Goal: Information Seeking & Learning: Learn about a topic

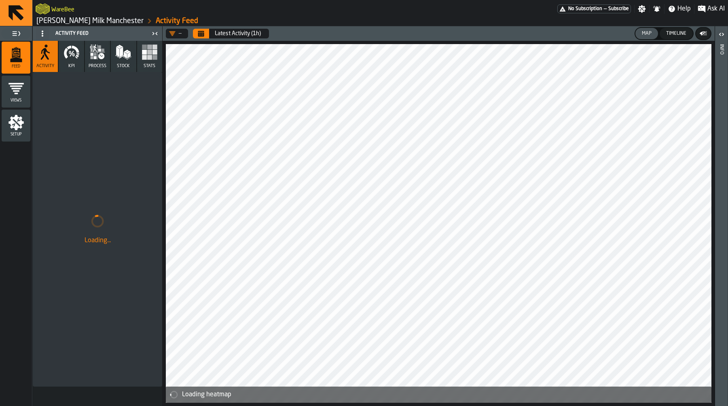
click at [679, 35] on div "Timeline" at bounding box center [676, 34] width 27 height 6
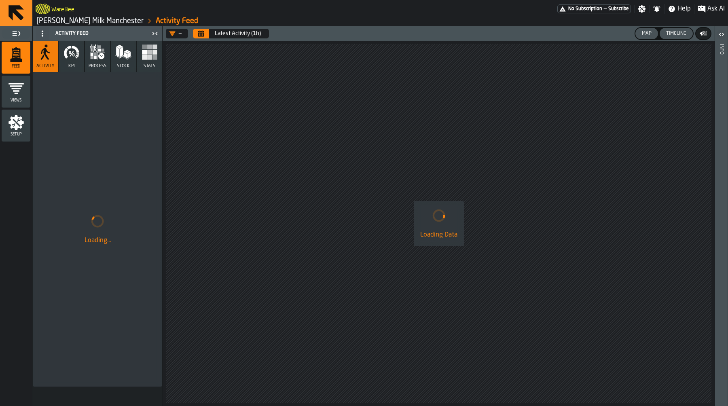
click at [651, 34] on div "Map" at bounding box center [646, 34] width 16 height 6
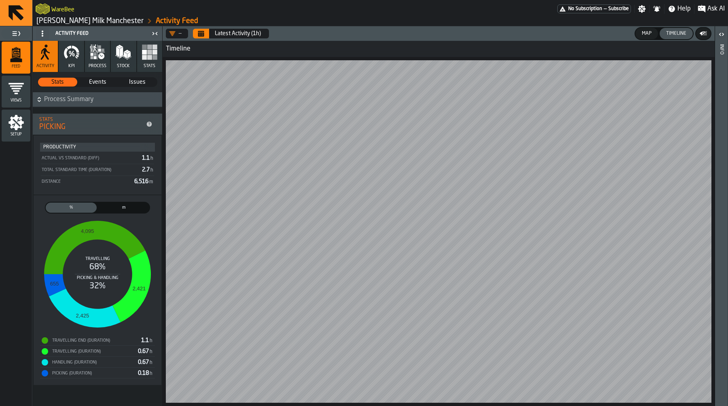
click at [190, 36] on header "— Latest Activity (1h) Map Timeline" at bounding box center [439, 33] width 552 height 15
click at [196, 36] on button "Calendar" at bounding box center [201, 34] width 16 height 10
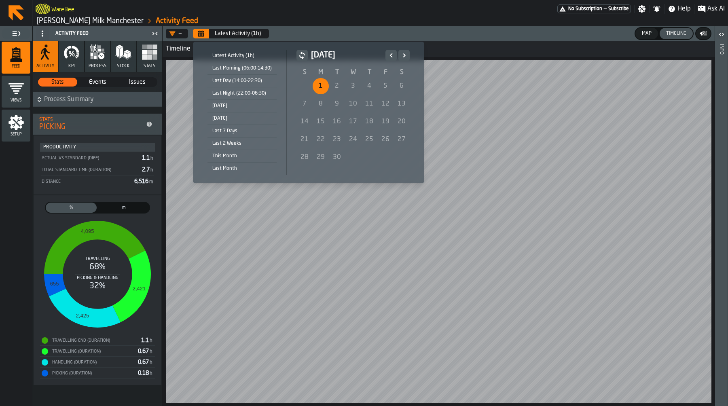
click at [235, 106] on div "[DATE]" at bounding box center [241, 105] width 69 height 9
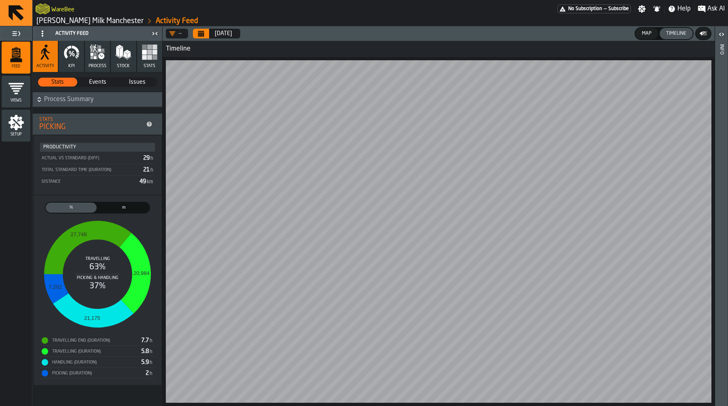
click at [656, 11] on icon "button-toggle-Notifications" at bounding box center [656, 9] width 5 height 6
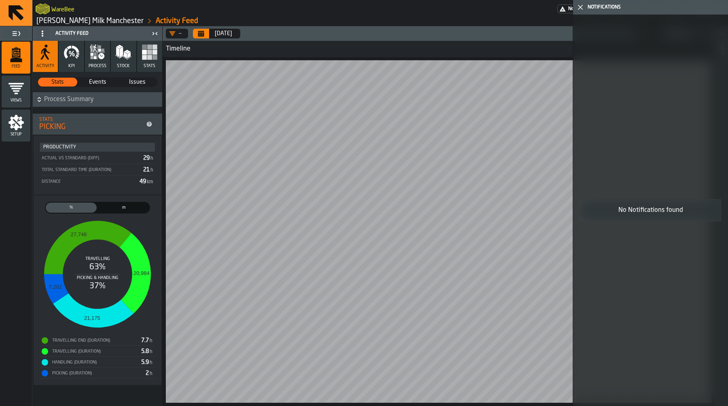
click at [580, 7] on polygon "button-toggle-Close me" at bounding box center [580, 6] width 5 height 5
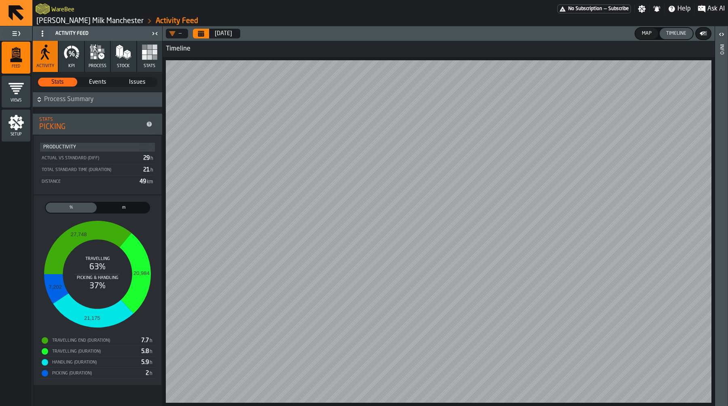
click at [72, 57] on icon "button" at bounding box center [71, 52] width 16 height 16
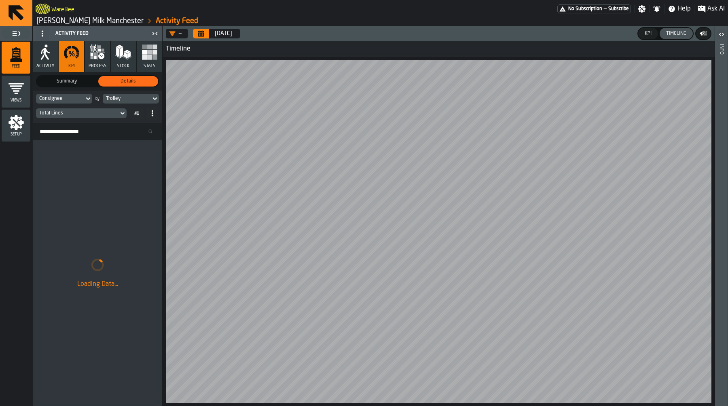
click at [67, 78] on span "Summary" at bounding box center [66, 81] width 57 height 7
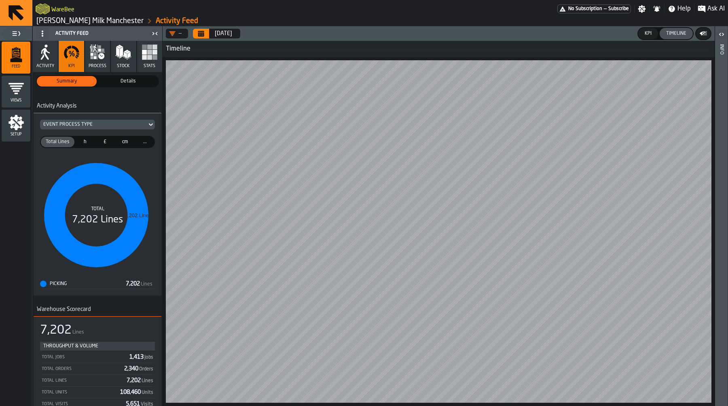
click at [115, 76] on div "Details" at bounding box center [128, 81] width 60 height 11
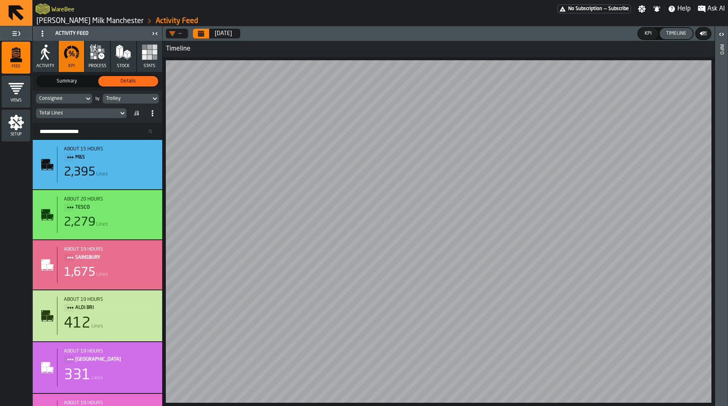
click at [653, 37] on button "KPI" at bounding box center [648, 33] width 20 height 11
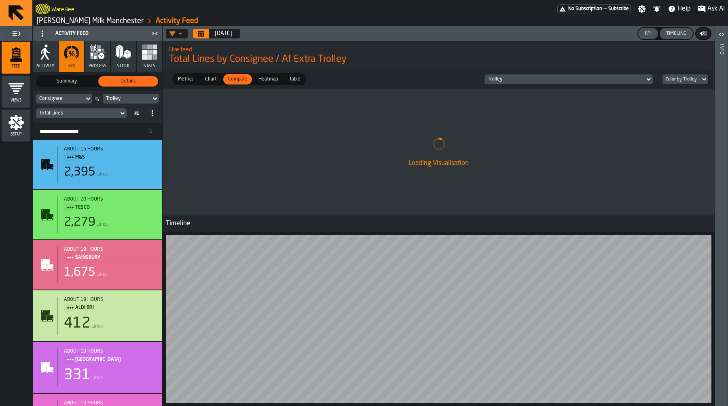
click at [688, 35] on div "Timeline" at bounding box center [676, 34] width 27 height 6
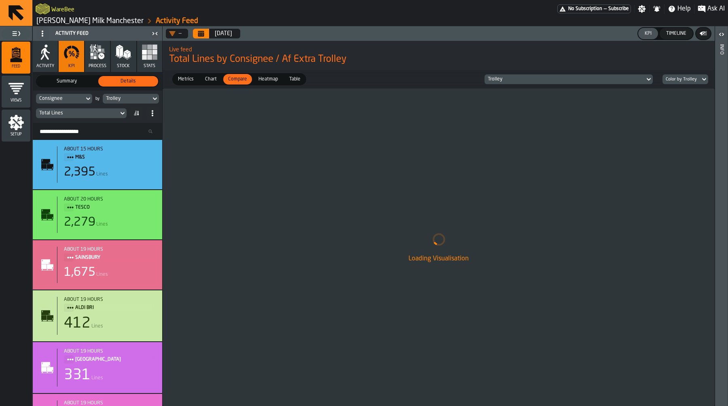
click at [145, 96] on div "Trolley" at bounding box center [127, 99] width 42 height 6
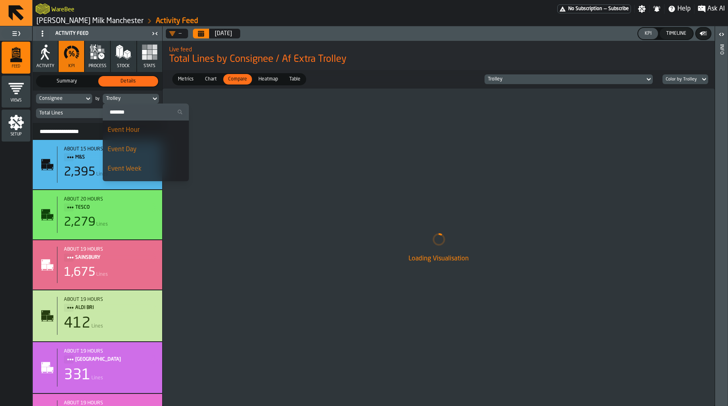
scroll to position [2, 0]
click at [142, 132] on div "Event Hour" at bounding box center [146, 128] width 76 height 10
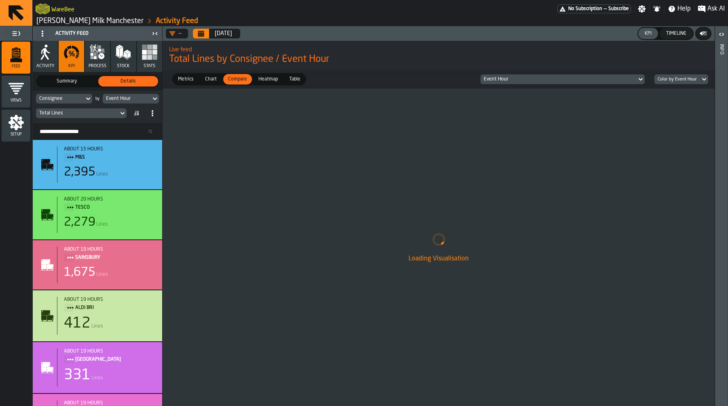
click at [119, 97] on div "Event Hour" at bounding box center [127, 99] width 42 height 6
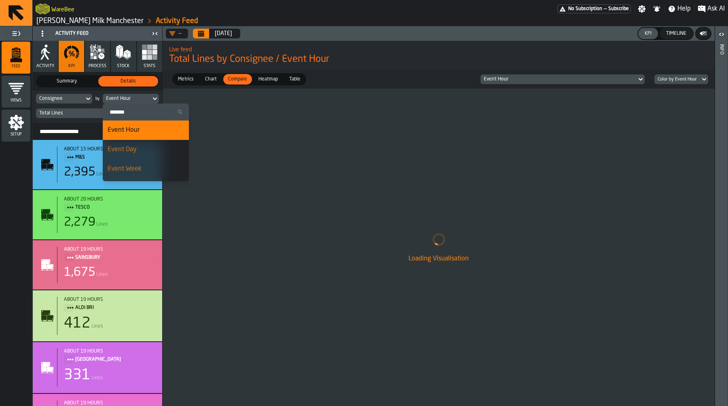
click at [131, 150] on span "Event Day" at bounding box center [122, 149] width 29 height 6
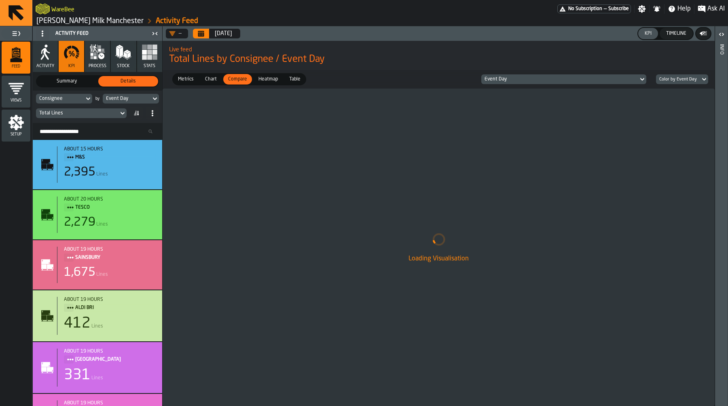
click at [214, 84] on div "Chart" at bounding box center [210, 79] width 21 height 11
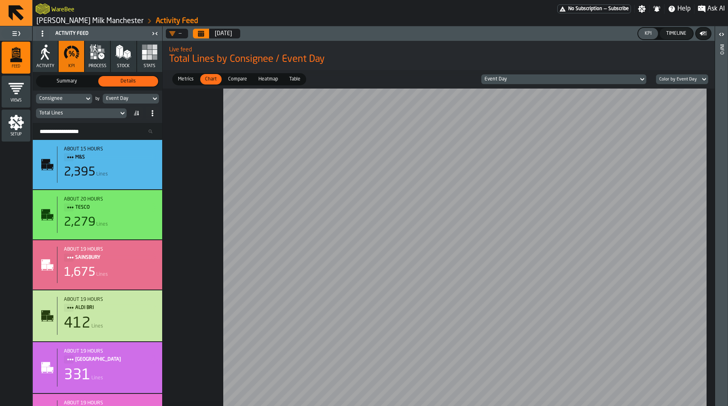
click at [237, 78] on span "Compare" at bounding box center [237, 79] width 25 height 7
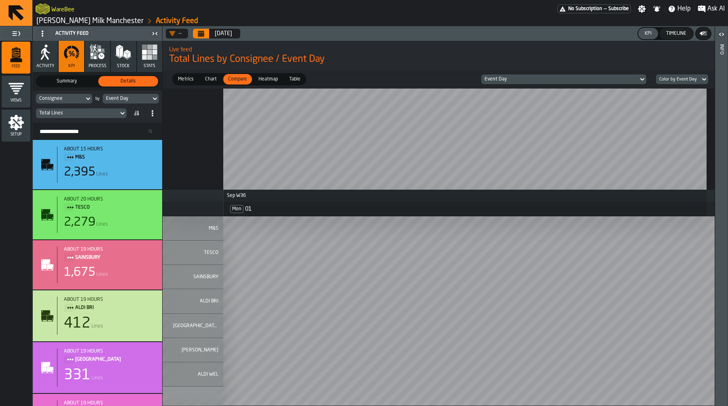
click at [185, 80] on span "Metrics" at bounding box center [186, 79] width 22 height 7
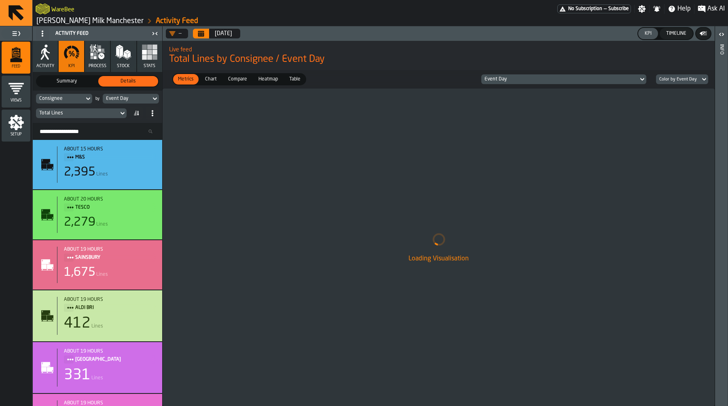
click at [137, 93] on div "Consignee by Event Day Total Lines" at bounding box center [97, 107] width 129 height 32
click at [137, 97] on div "Event Day" at bounding box center [127, 99] width 42 height 6
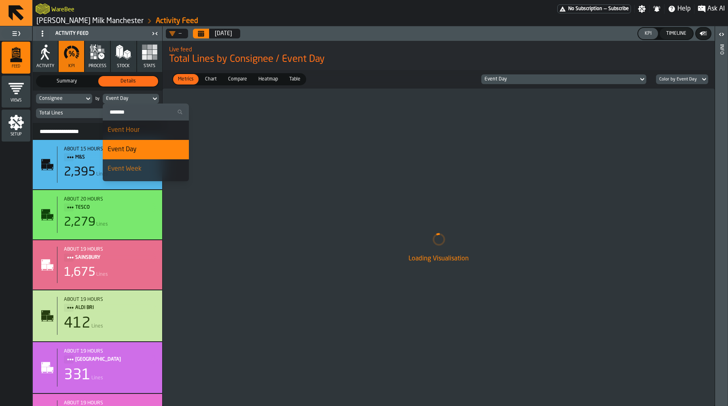
click at [145, 130] on div "Event Hour" at bounding box center [146, 130] width 76 height 10
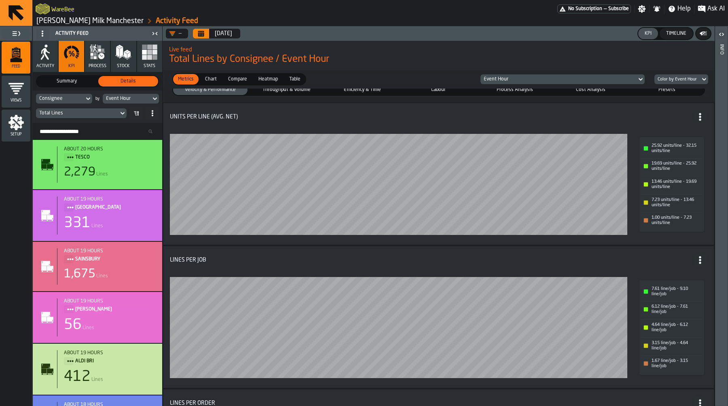
scroll to position [0, 0]
